Goal: Information Seeking & Learning: Find specific page/section

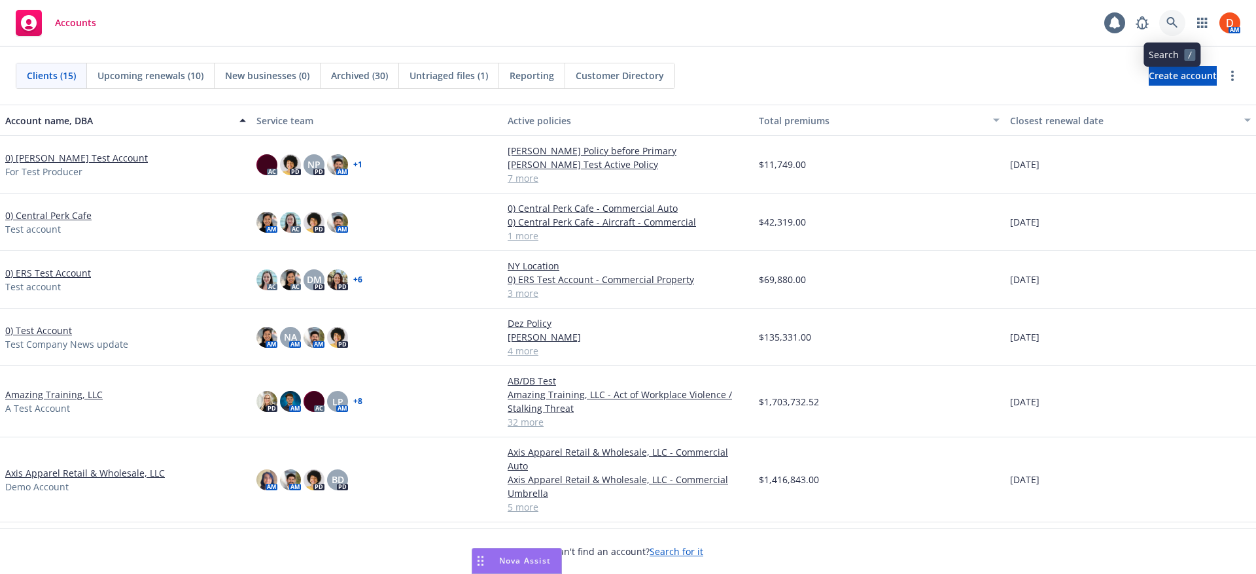
click at [1178, 29] on link at bounding box center [1172, 23] width 26 height 26
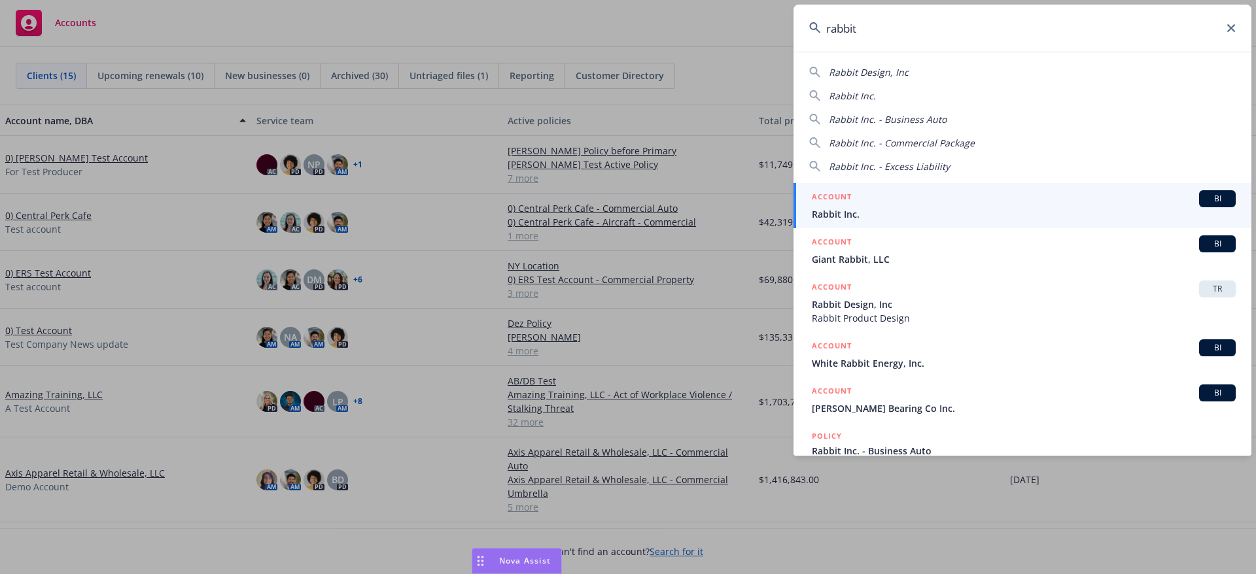
type input "rabbit"
click at [922, 221] on link "ACCOUNT BI Rabbit Inc." at bounding box center [1023, 205] width 458 height 45
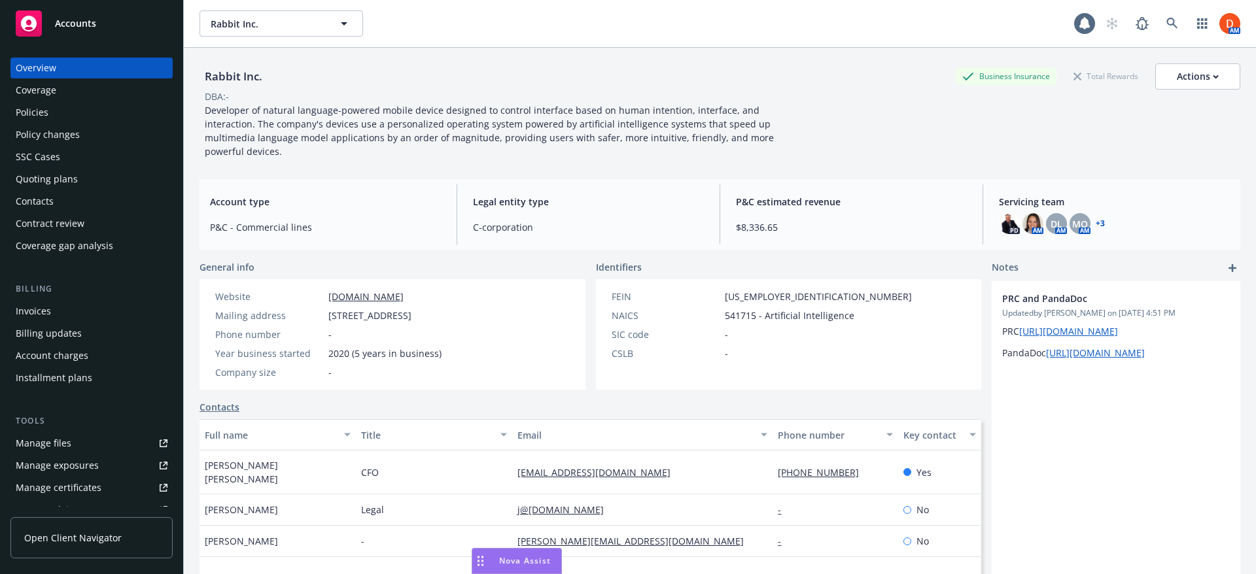
click at [75, 114] on div "Policies" at bounding box center [92, 112] width 152 height 21
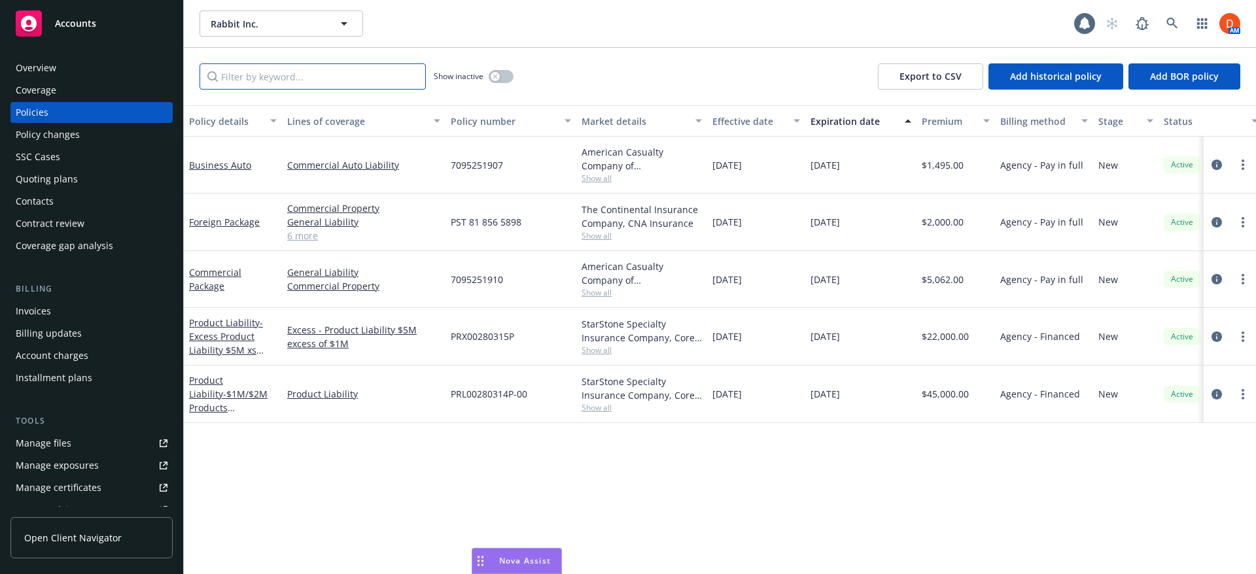
click at [260, 84] on input "Filter by keyword..." at bounding box center [313, 76] width 226 height 26
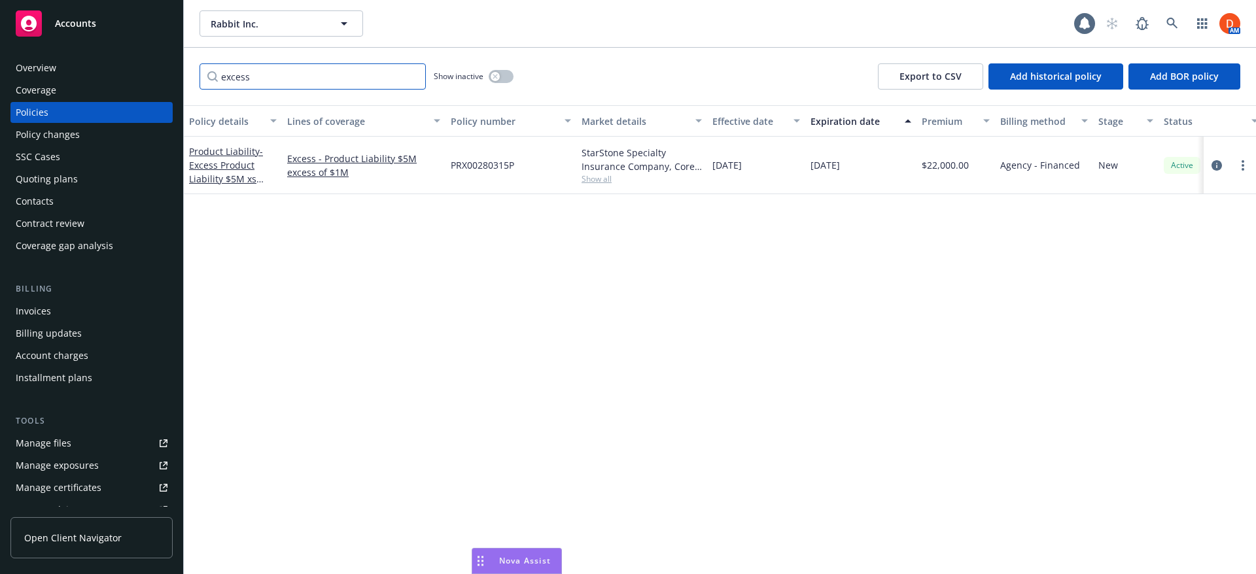
type input "excess"
